Goal: Task Accomplishment & Management: Manage account settings

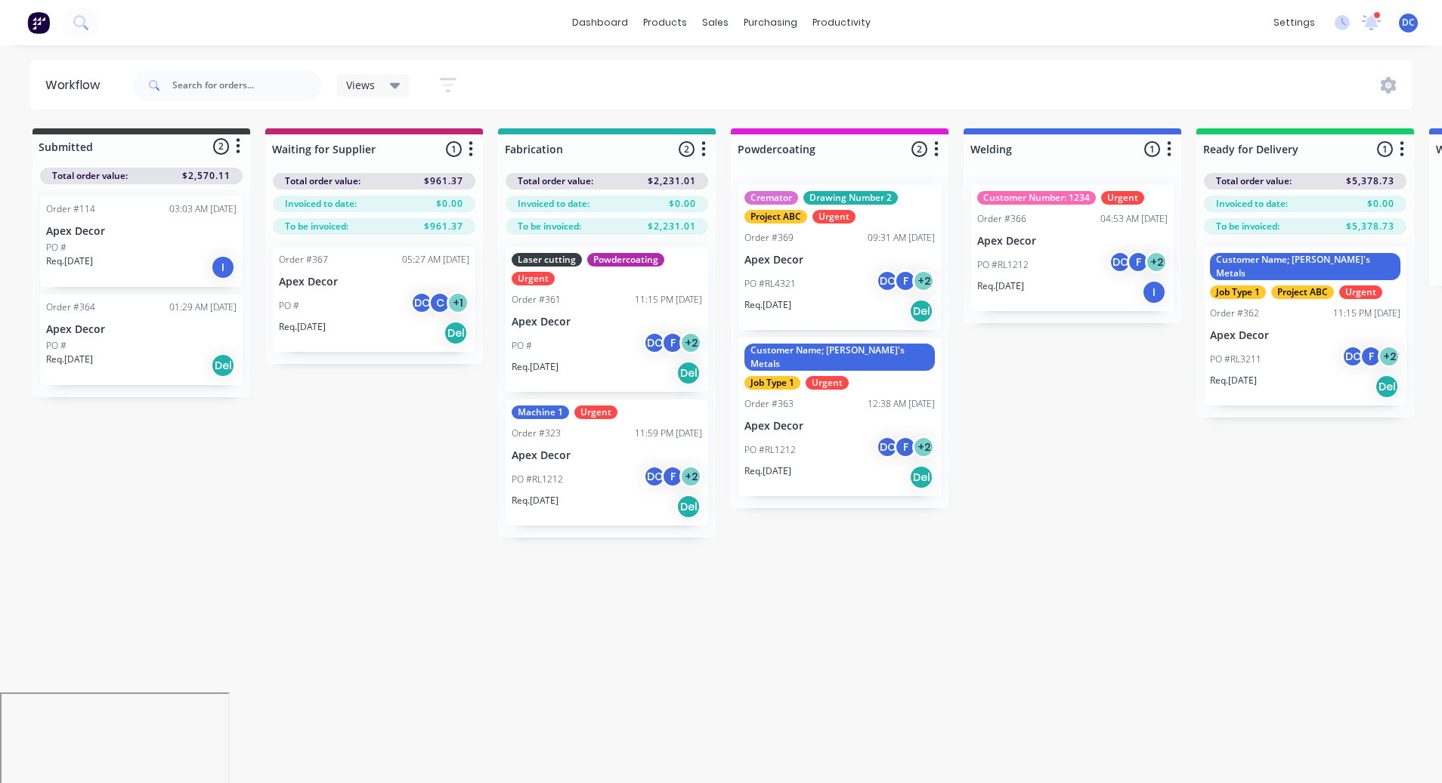
click at [27, 28] on img at bounding box center [38, 22] width 23 height 23
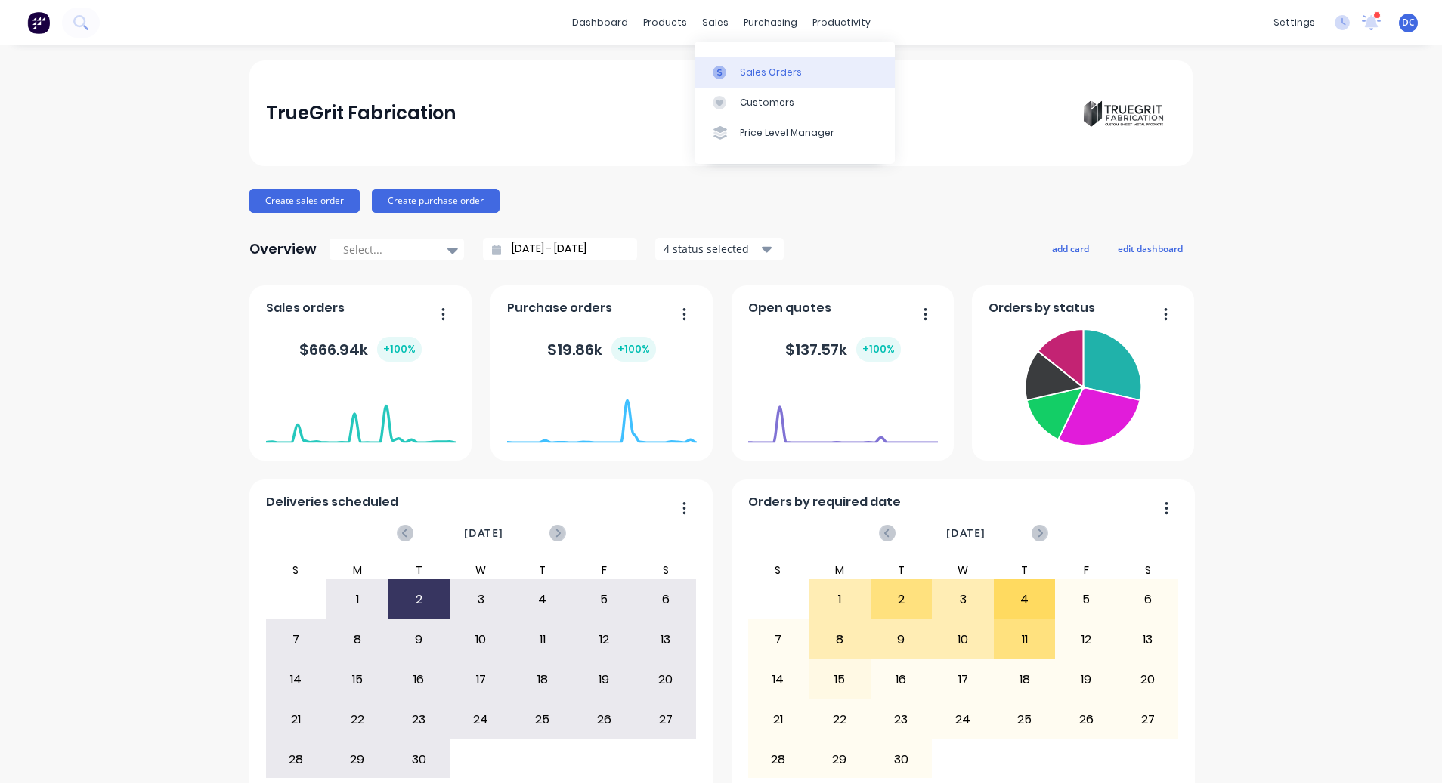
click at [727, 72] on div at bounding box center [723, 73] width 23 height 14
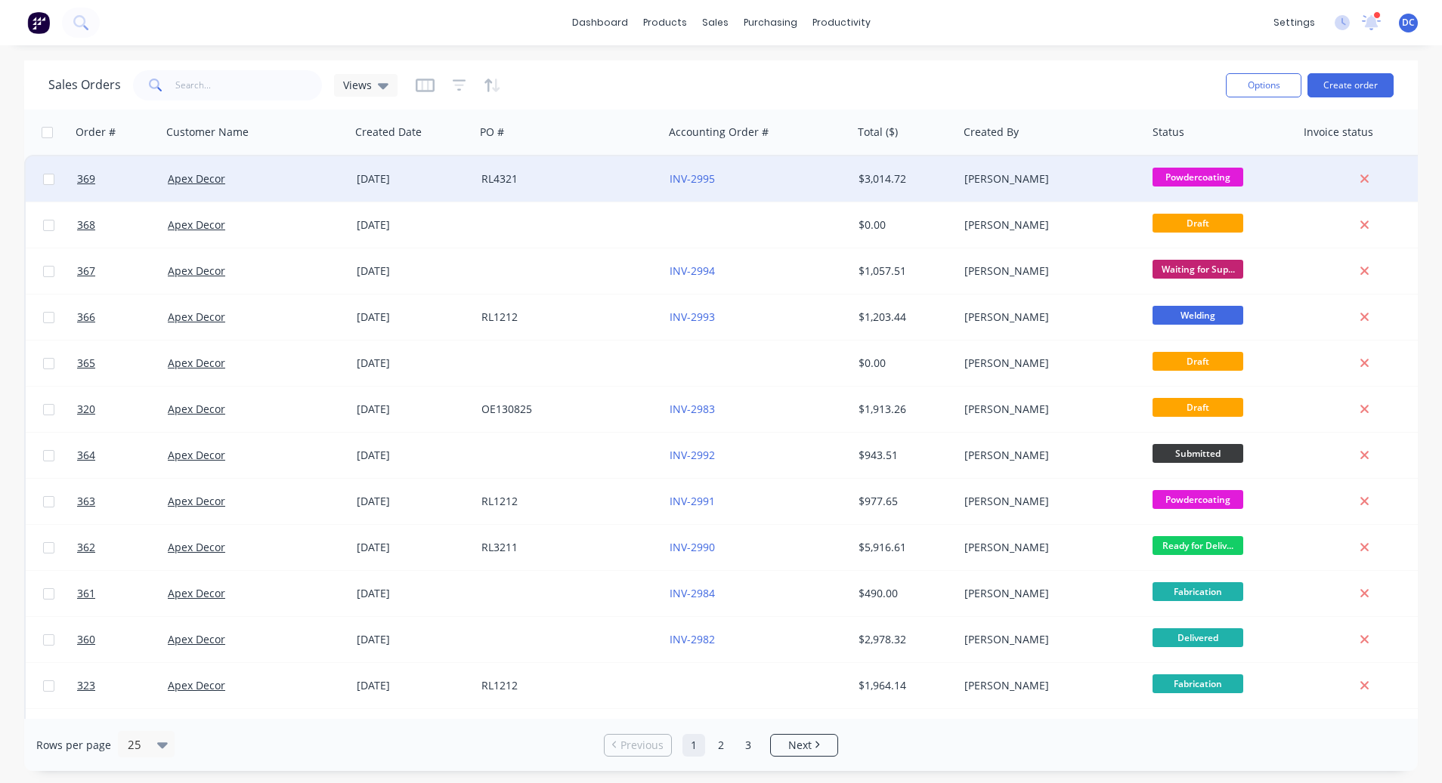
click at [590, 177] on div "RL4321" at bounding box center [565, 179] width 168 height 15
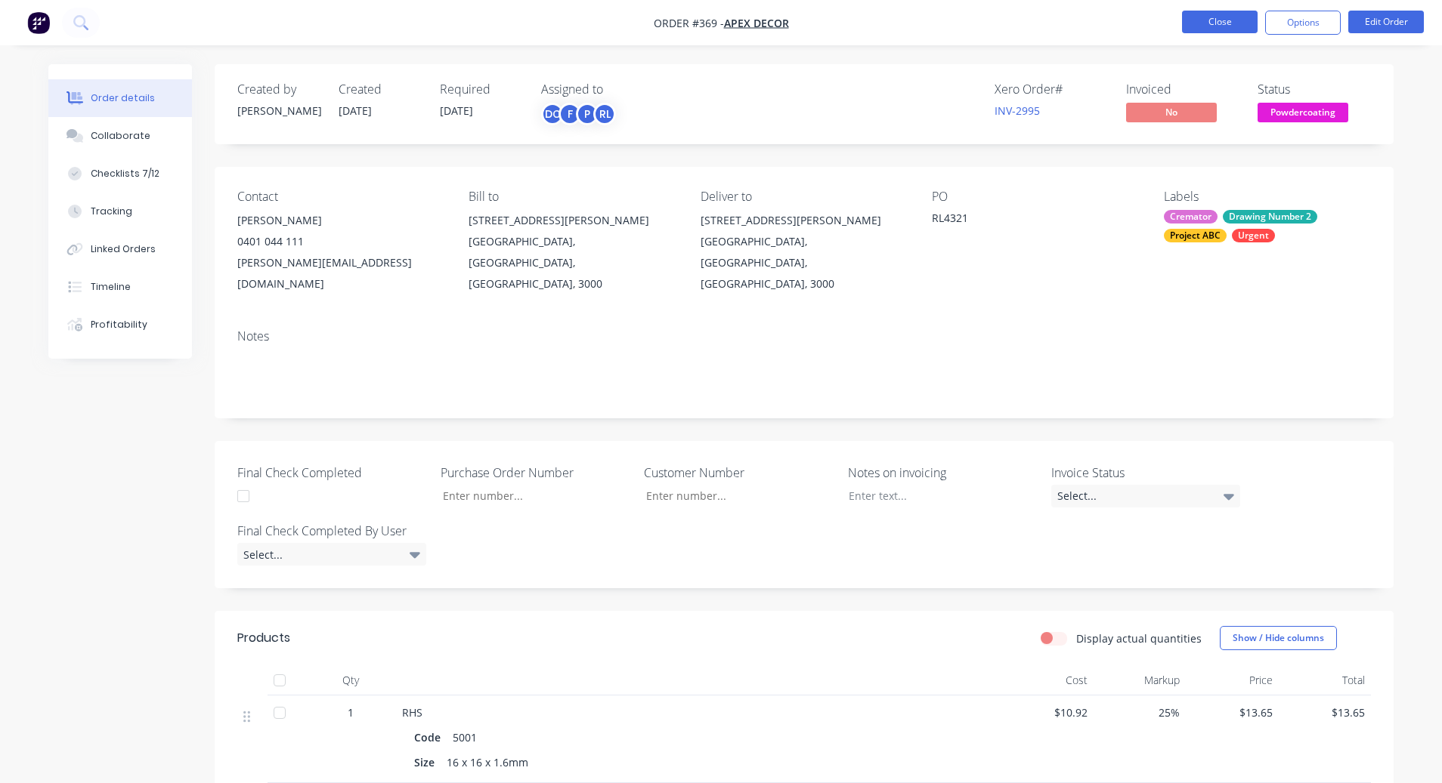
click at [1213, 22] on button "Close" at bounding box center [1220, 22] width 76 height 23
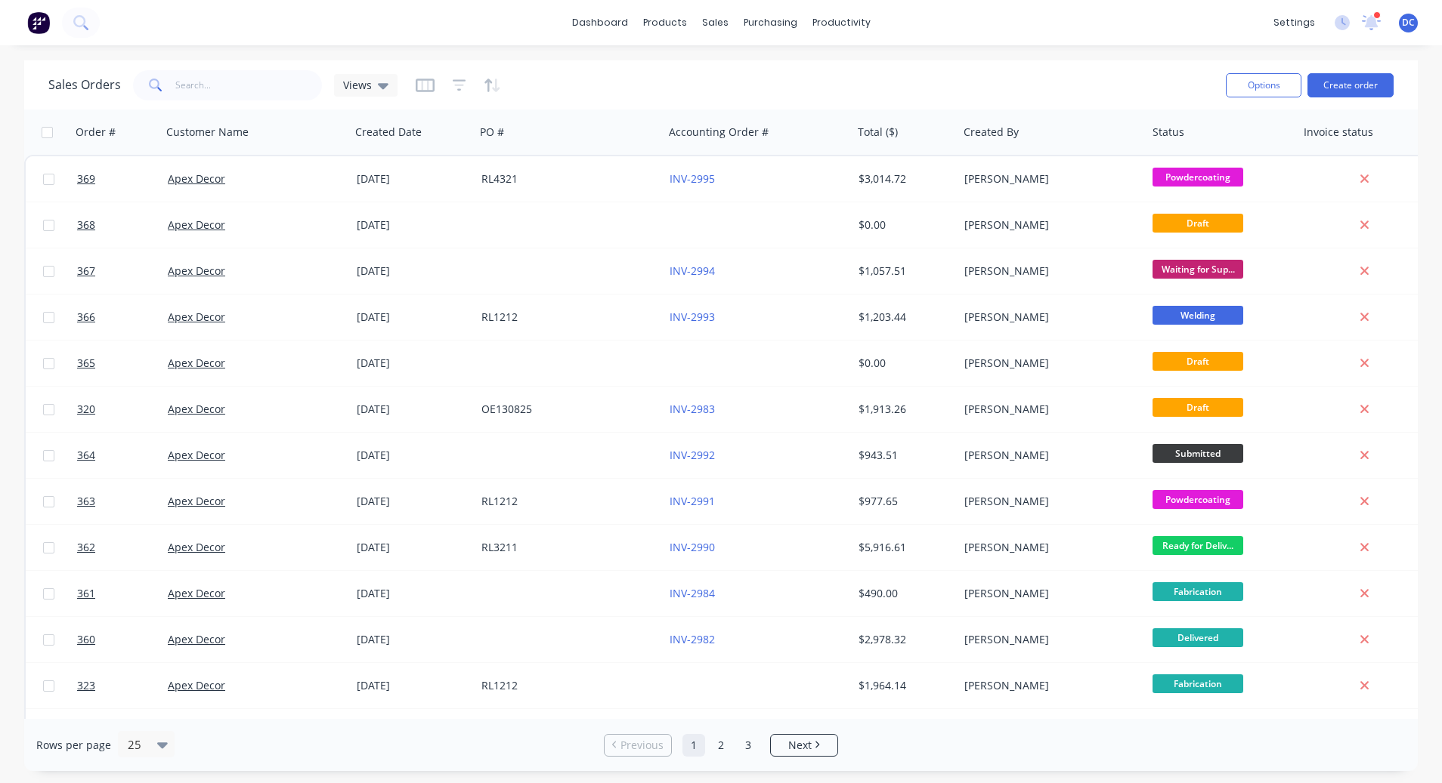
click at [1408, 36] on div "dashboard products sales purchasing productivity dashboard products Product Cat…" at bounding box center [721, 22] width 1442 height 45
click at [1408, 29] on span "DC" at bounding box center [1407, 23] width 13 height 14
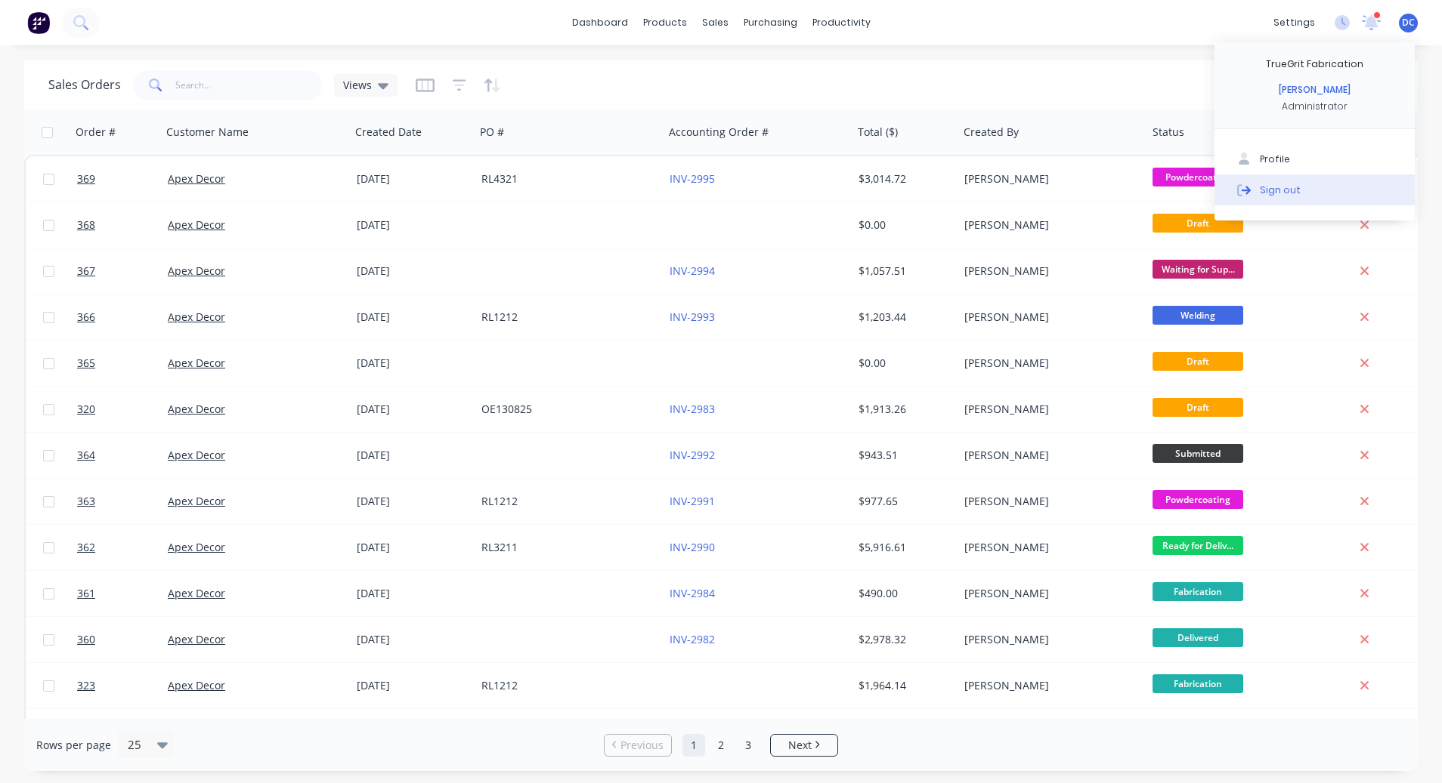
click at [1270, 187] on div "Sign out" at bounding box center [1279, 190] width 41 height 14
